Goal: Find specific page/section: Find specific page/section

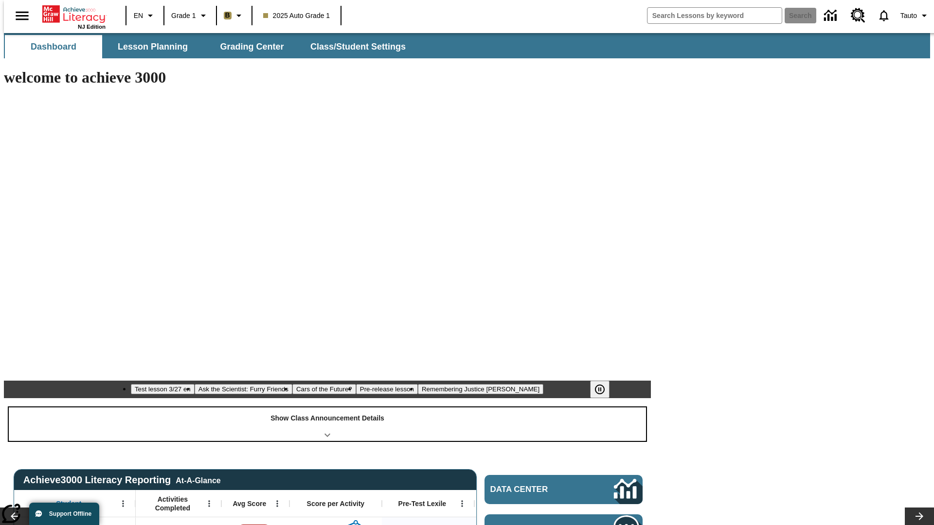
click at [327, 408] on div "Show Class Announcement Details" at bounding box center [327, 425] width 637 height 34
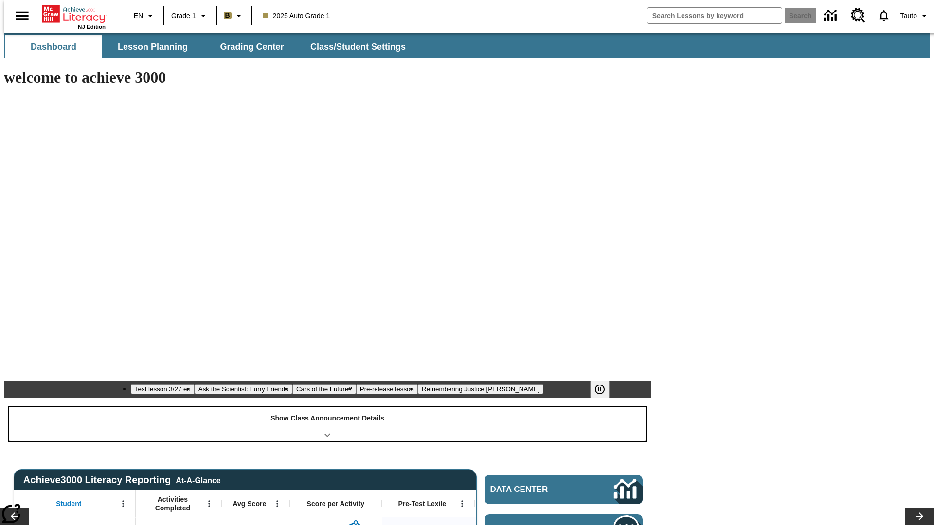
click at [327, 408] on div "Show Class Announcement Details" at bounding box center [327, 425] width 637 height 34
